Goal: Task Accomplishment & Management: Use online tool/utility

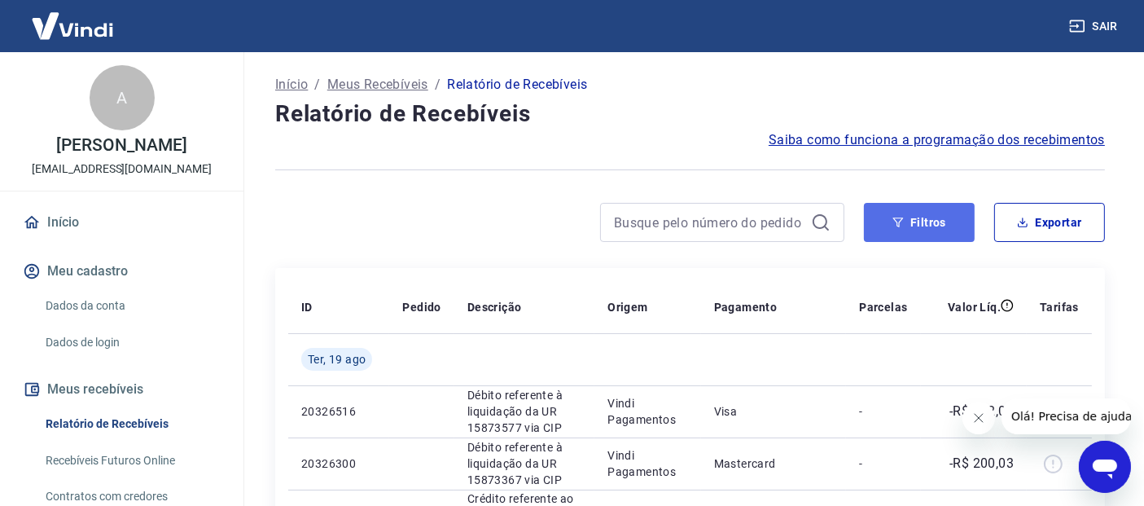
click at [912, 223] on button "Filtros" at bounding box center [919, 222] width 111 height 39
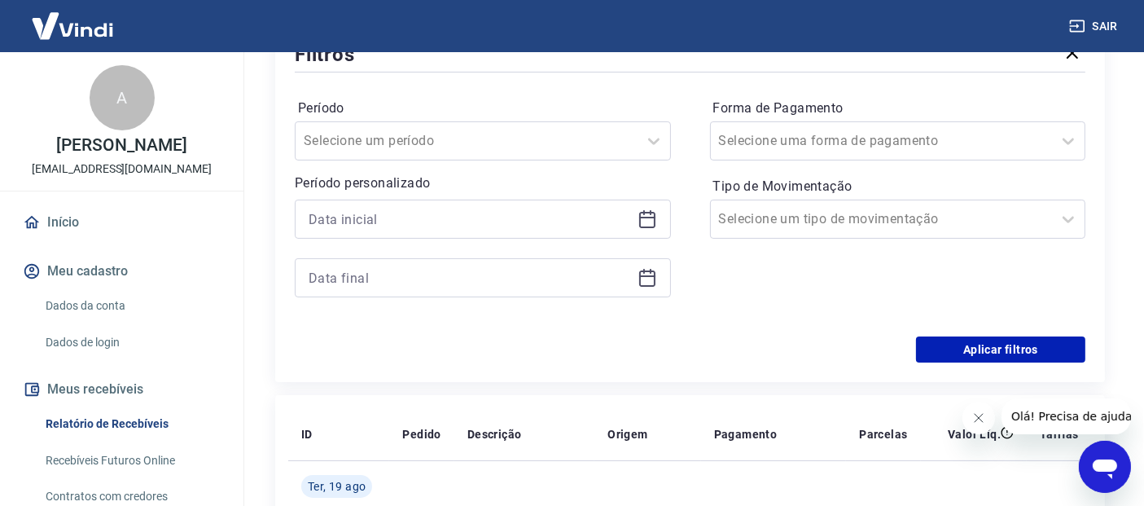
scroll to position [181, 0]
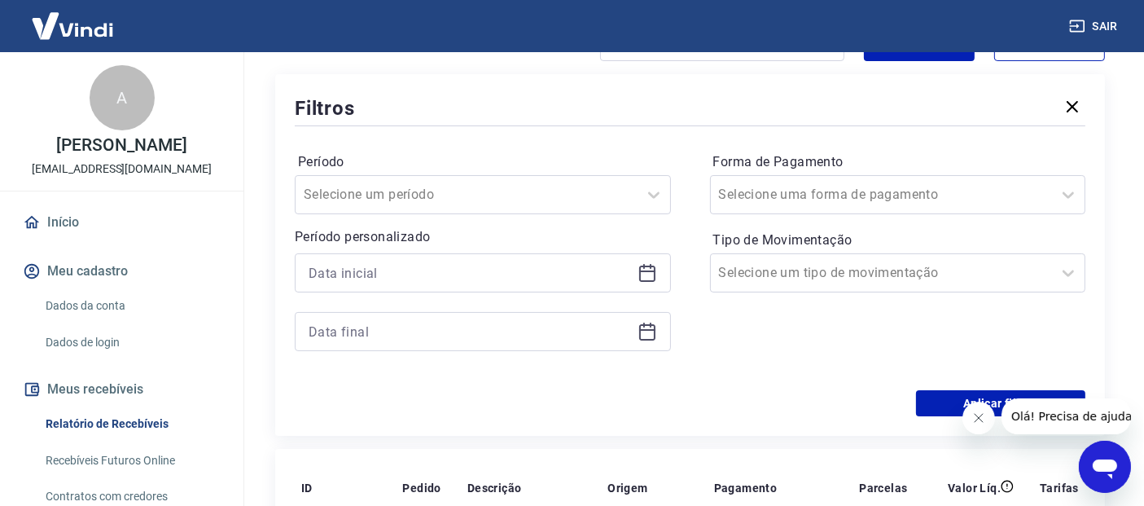
click at [656, 277] on icon at bounding box center [647, 273] width 20 height 20
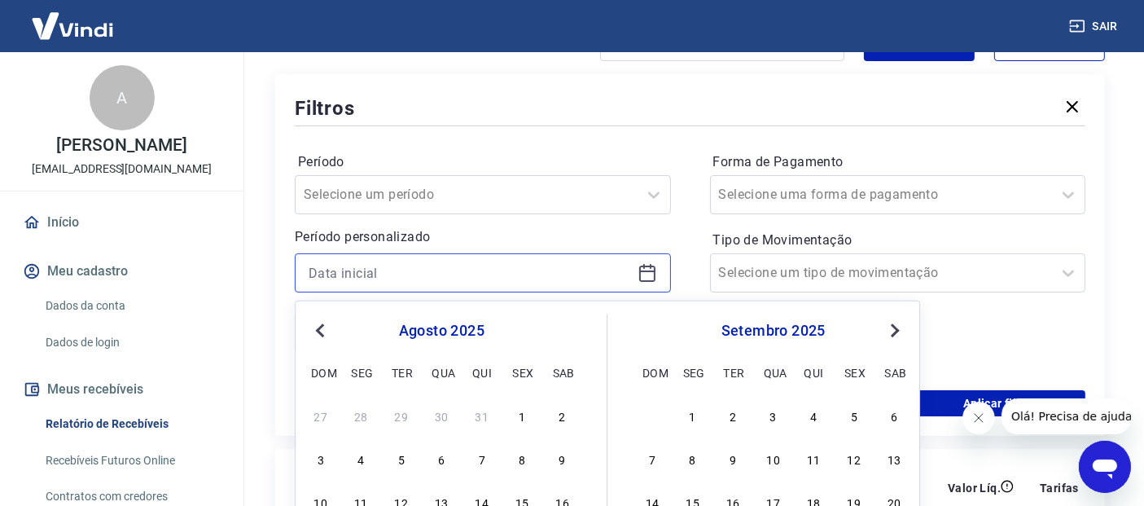
scroll to position [271, 0]
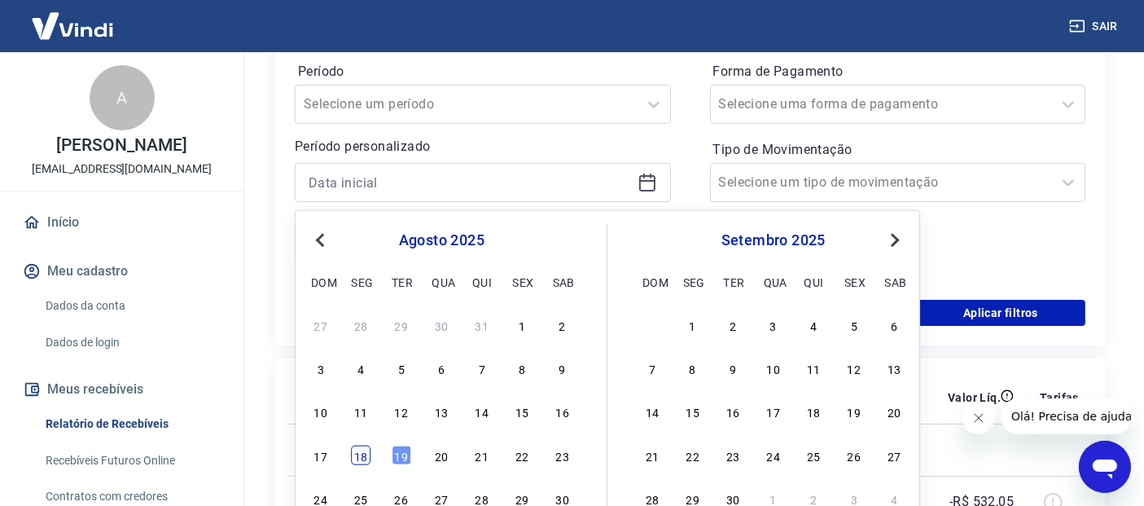
click at [361, 458] on div "18" at bounding box center [361, 455] width 20 height 20
type input "[DATE]"
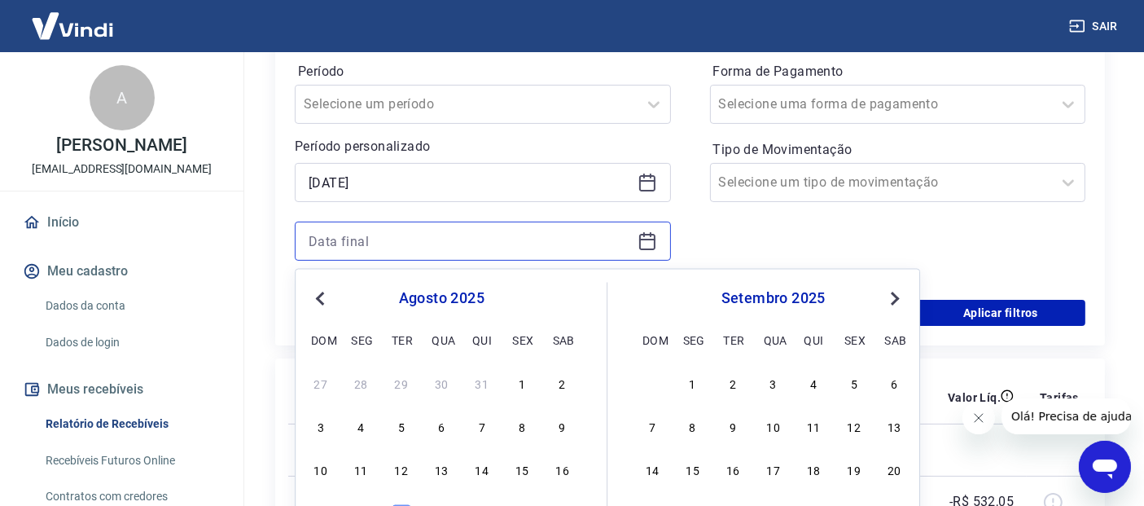
click at [361, 248] on input at bounding box center [470, 241] width 322 height 24
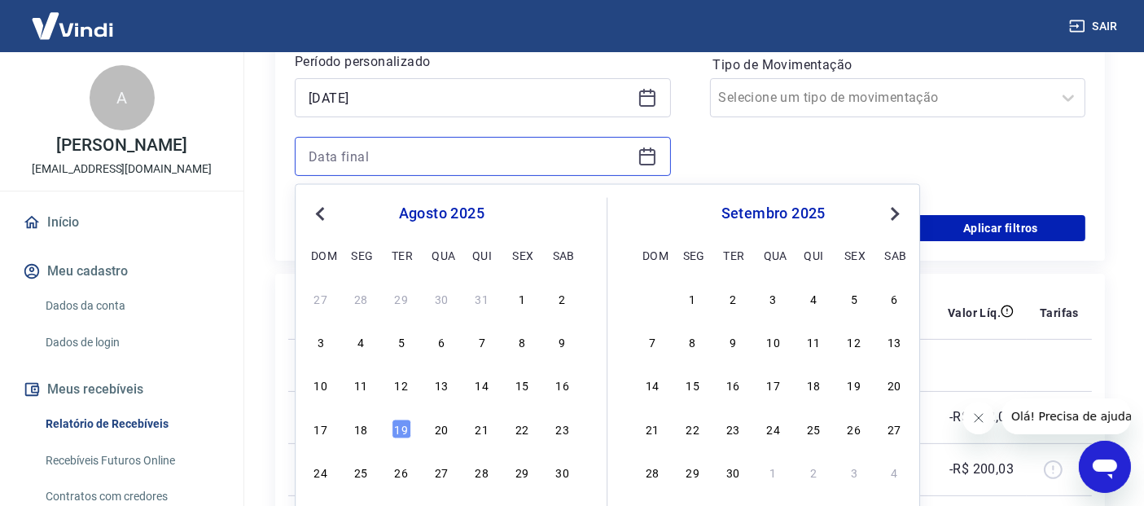
scroll to position [361, 0]
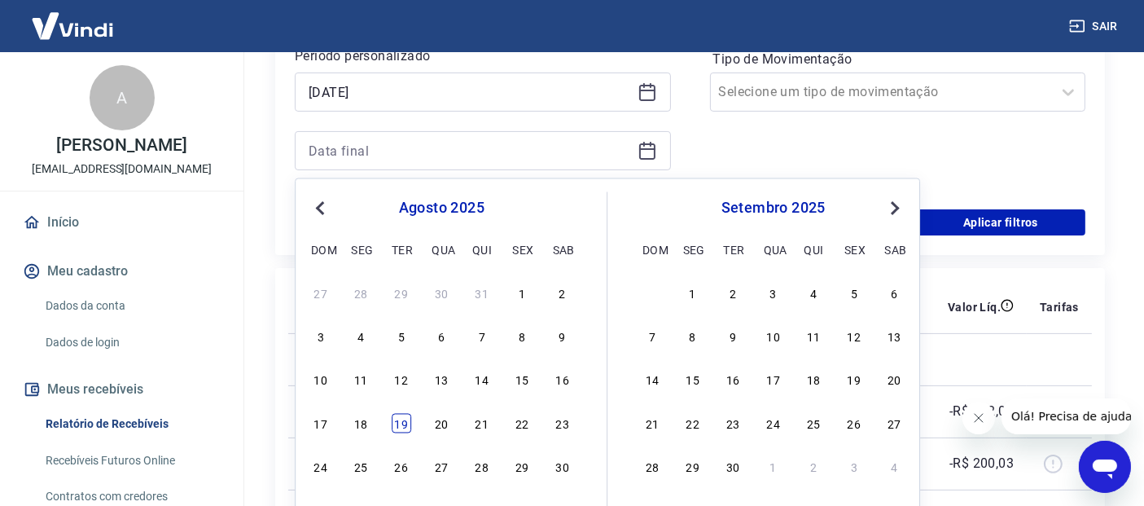
click at [401, 428] on div "19" at bounding box center [402, 423] width 20 height 20
type input "[DATE]"
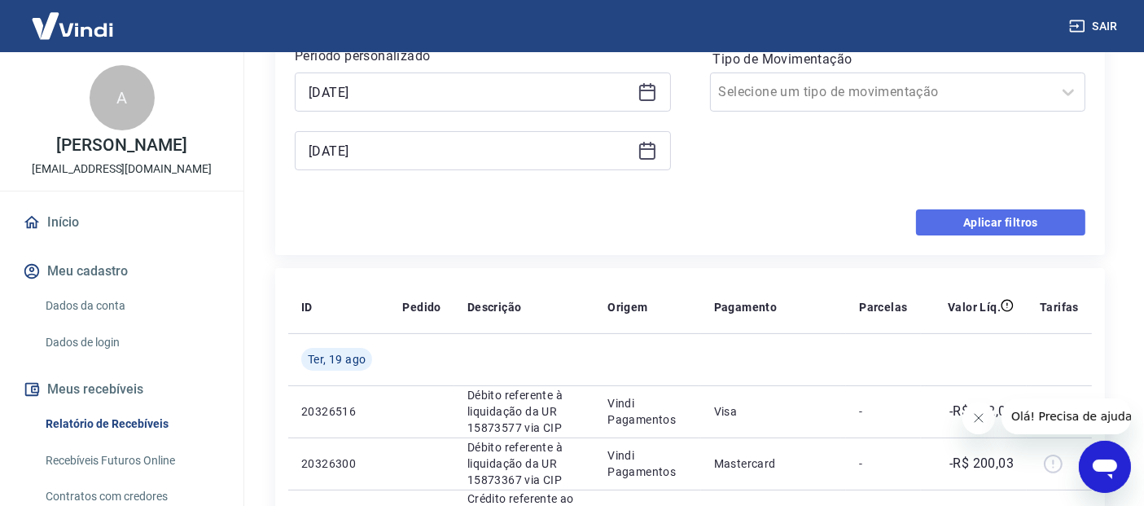
click at [1023, 223] on button "Aplicar filtros" at bounding box center [1000, 222] width 169 height 26
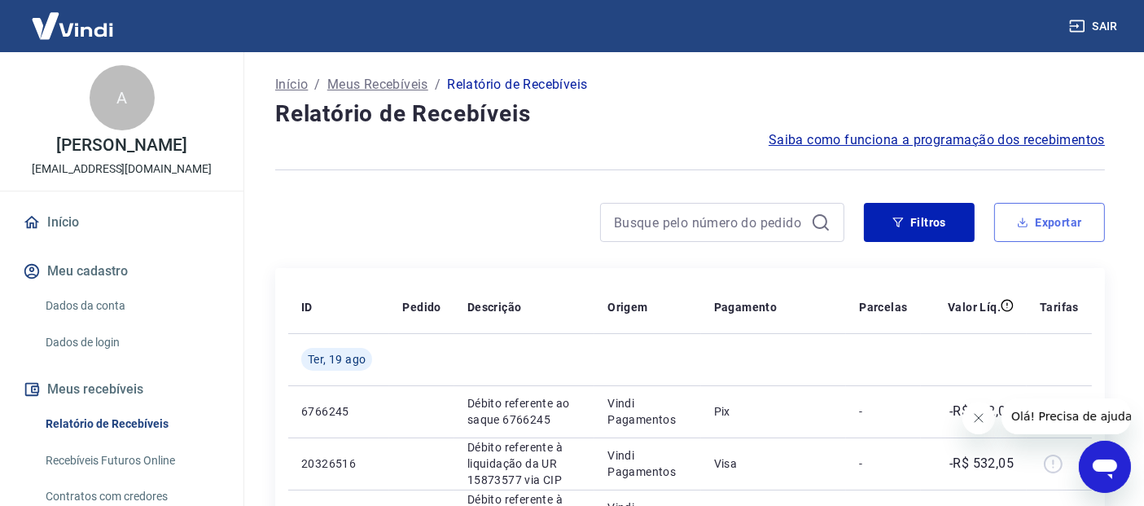
click at [1058, 220] on button "Exportar" at bounding box center [1049, 222] width 111 height 39
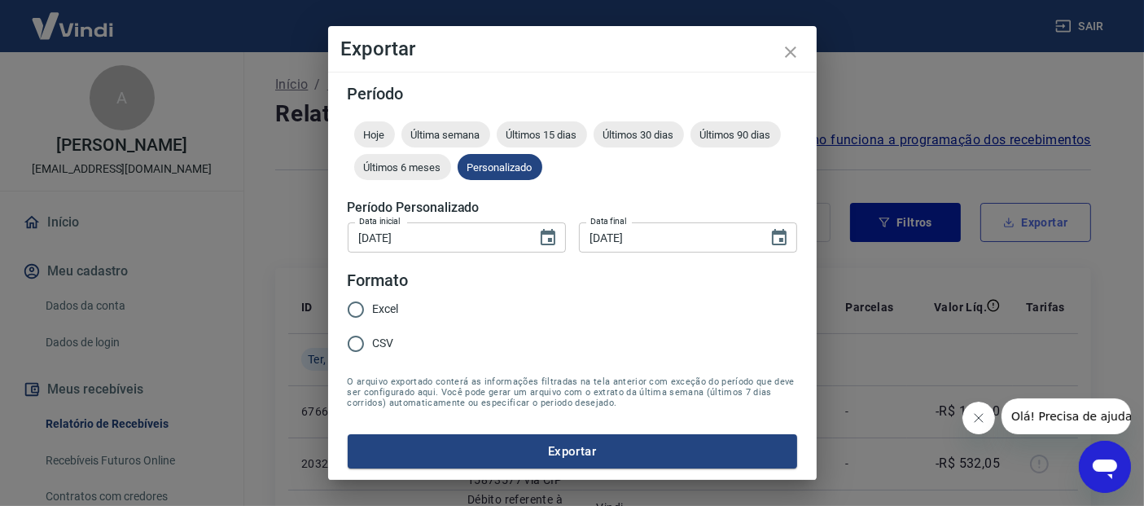
type input "[DATE]"
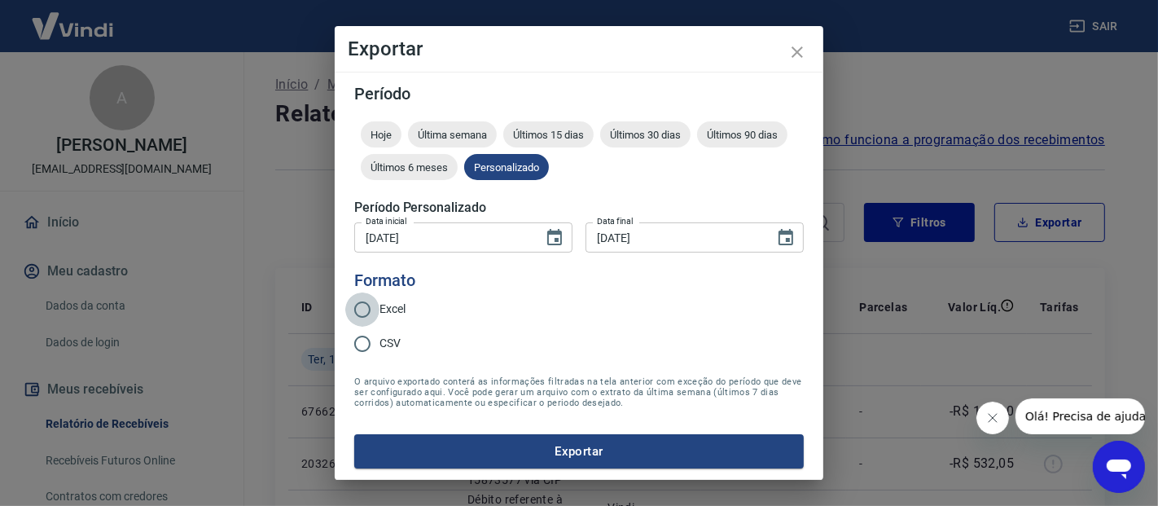
click at [379, 305] on label "Excel" at bounding box center [375, 309] width 60 height 34
click at [379, 305] on input "Excel" at bounding box center [362, 309] width 34 height 34
radio input "true"
click at [567, 458] on button "Exportar" at bounding box center [578, 451] width 449 height 34
